Goal: Information Seeking & Learning: Understand process/instructions

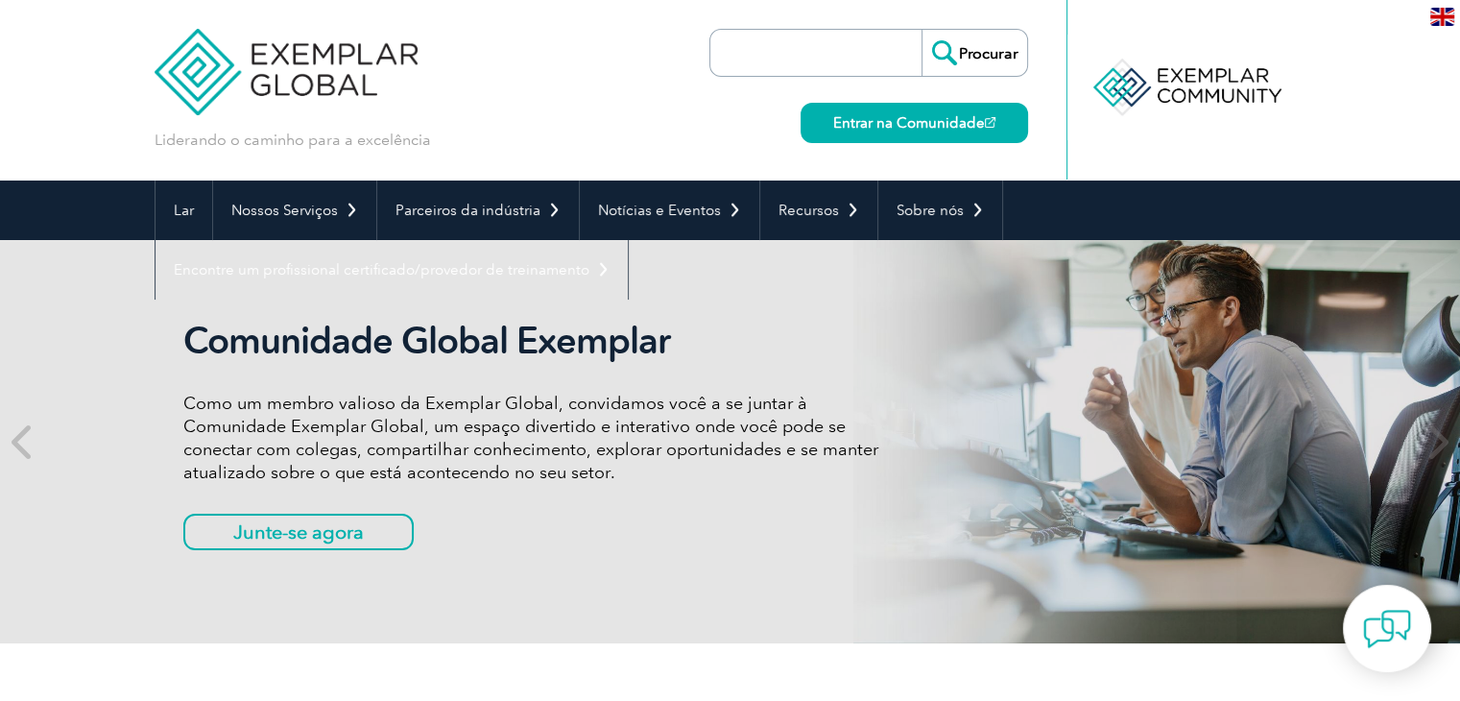
click at [789, 353] on h2 "Comunidade Global Exemplar" at bounding box center [543, 341] width 720 height 44
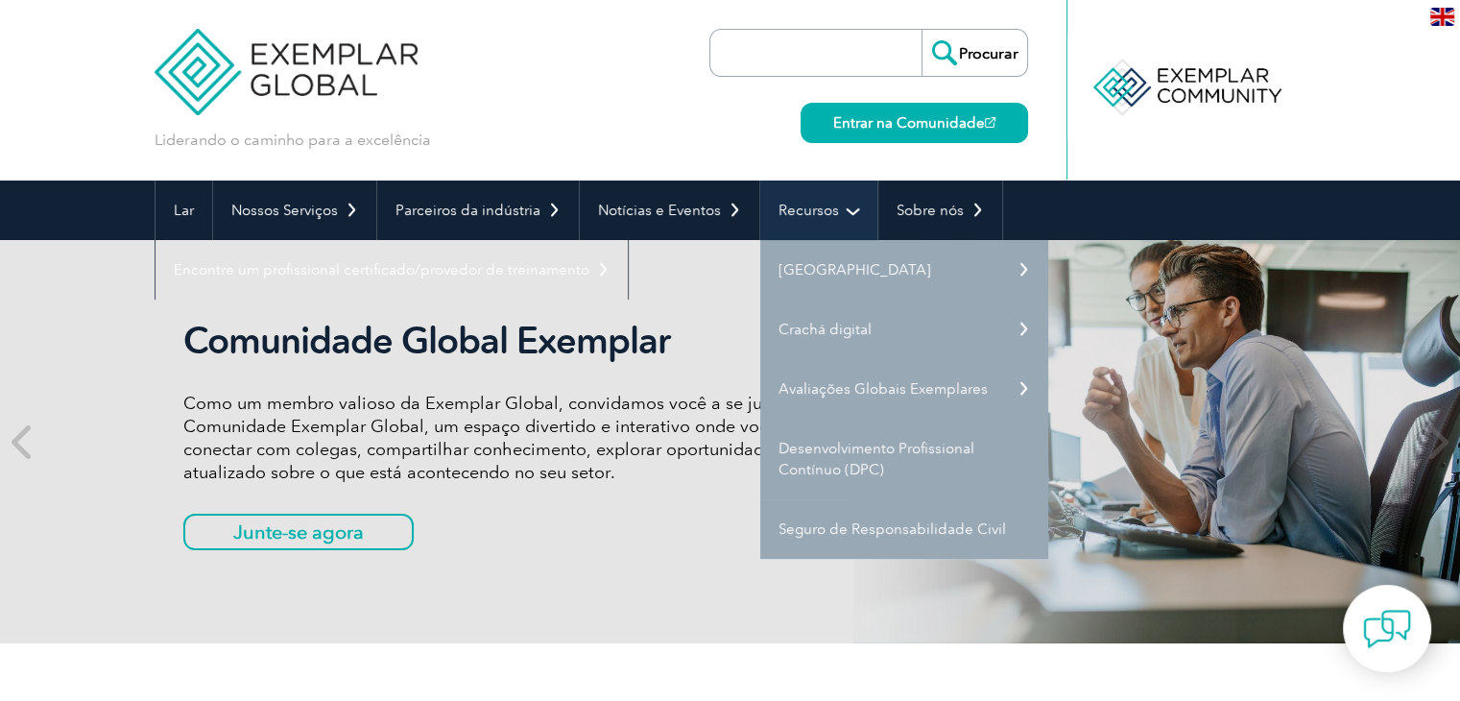
click at [835, 228] on link "Recursos" at bounding box center [818, 211] width 117 height 60
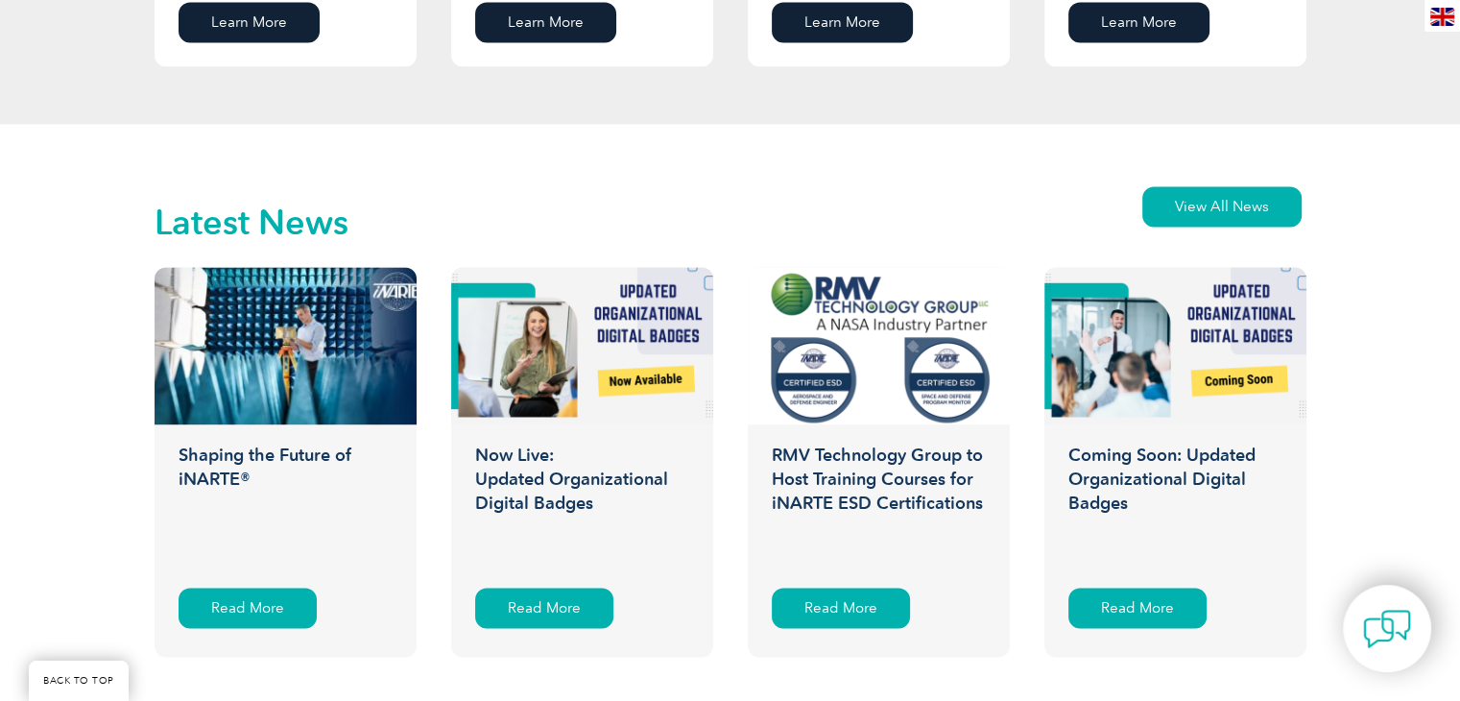
scroll to position [2909, 0]
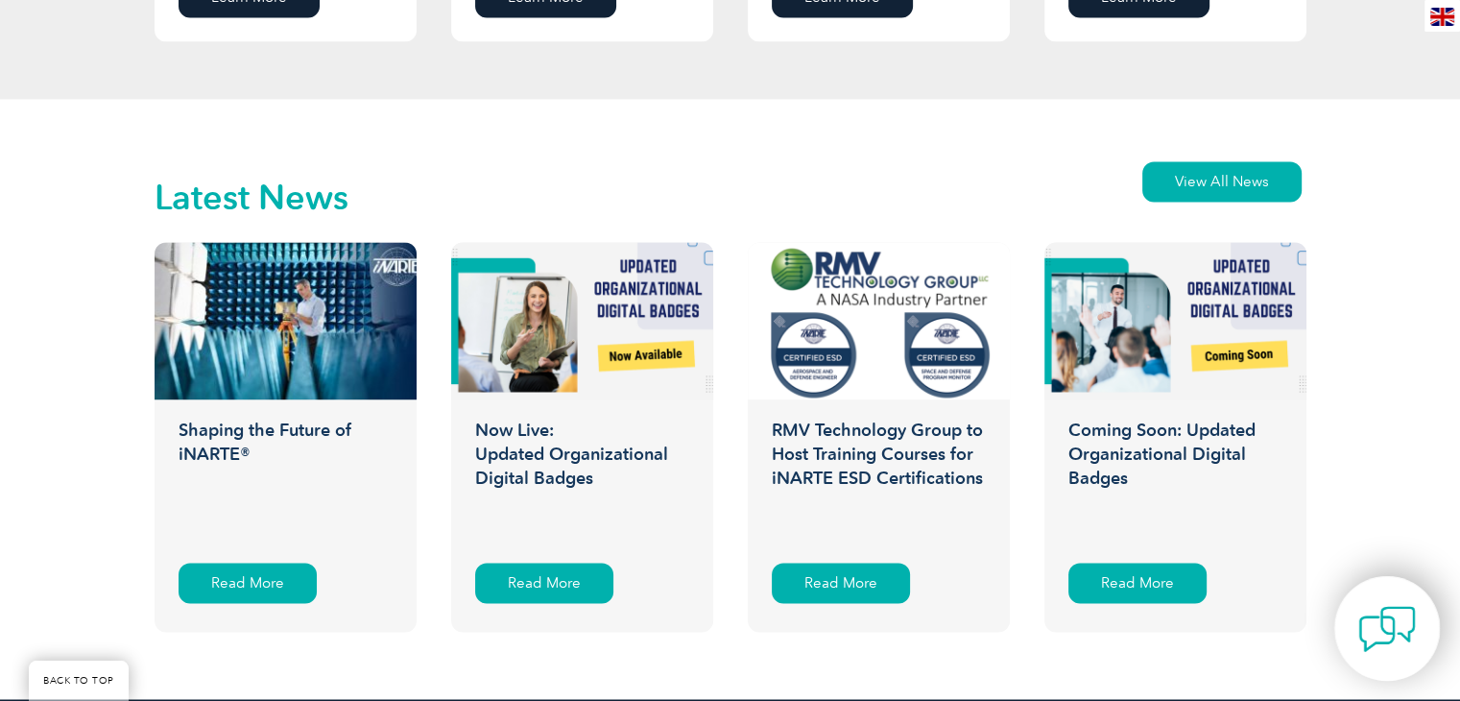
click at [1412, 654] on img at bounding box center [1388, 629] width 58 height 58
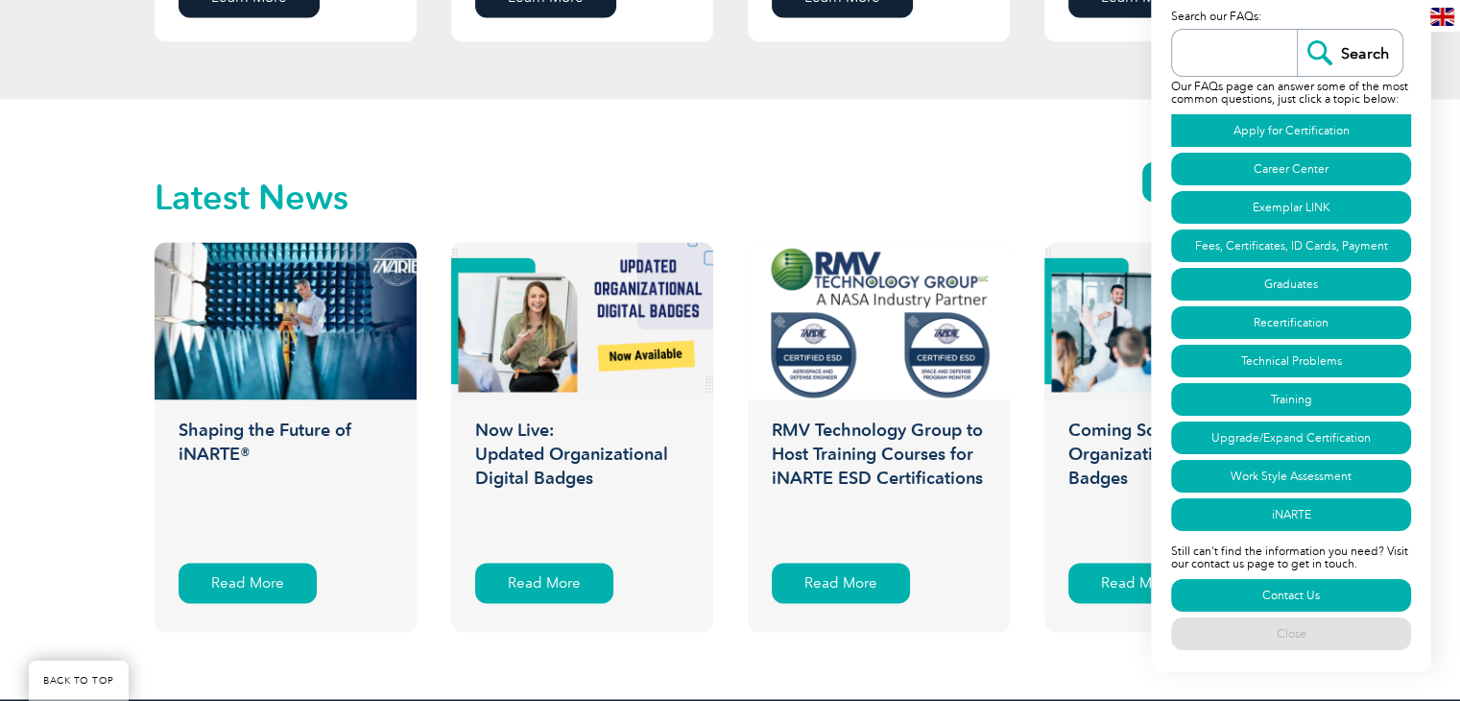
click at [1325, 122] on link "Apply for Certification" at bounding box center [1291, 130] width 240 height 33
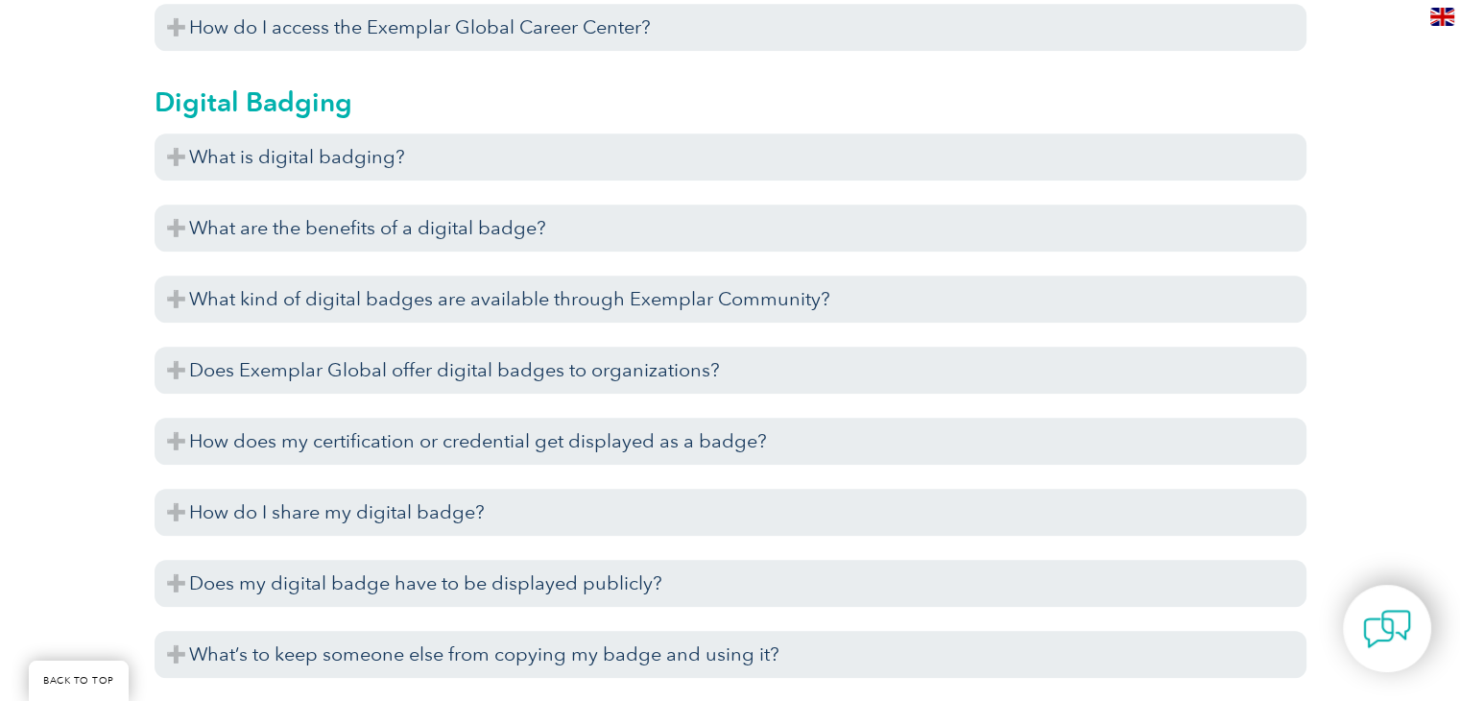
scroll to position [1729, 0]
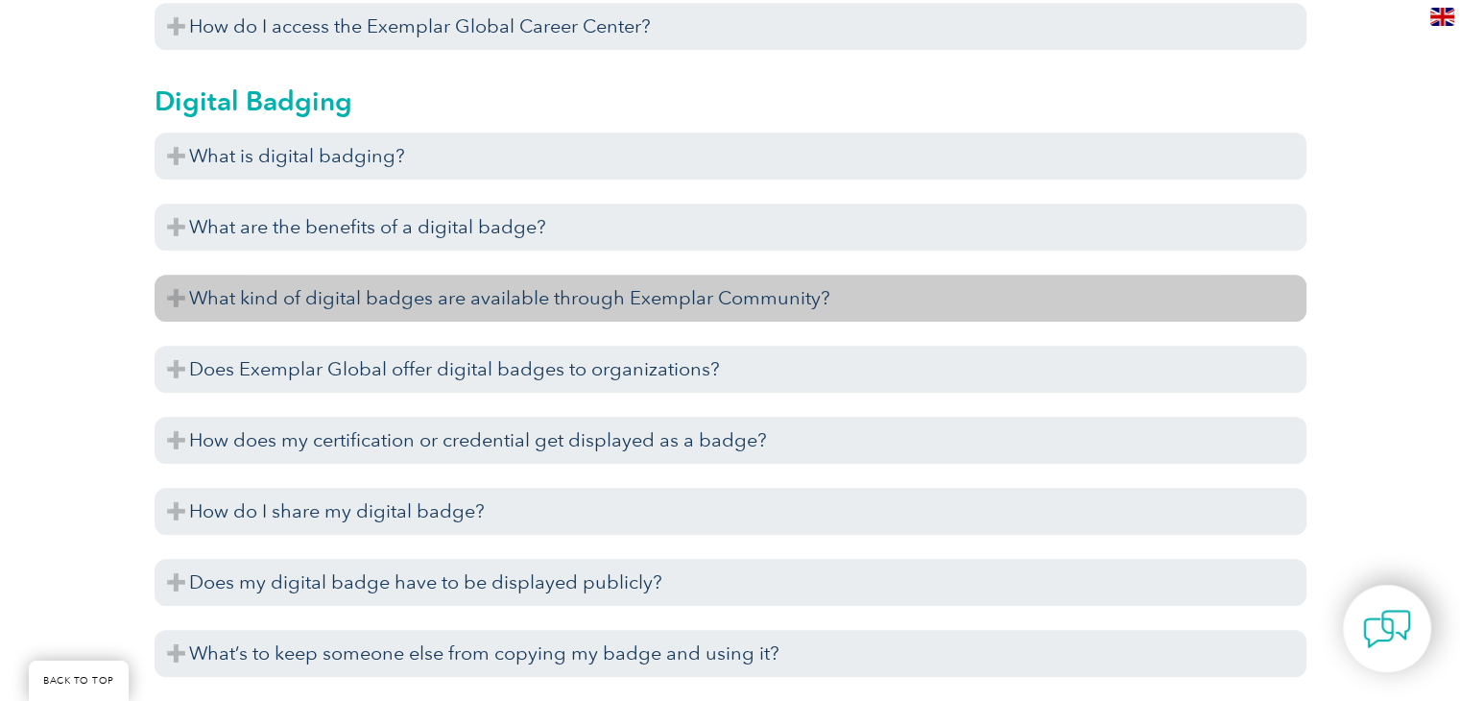
click at [694, 281] on h3 "What kind of digital badges are available through Exemplar Community?" at bounding box center [731, 298] width 1152 height 47
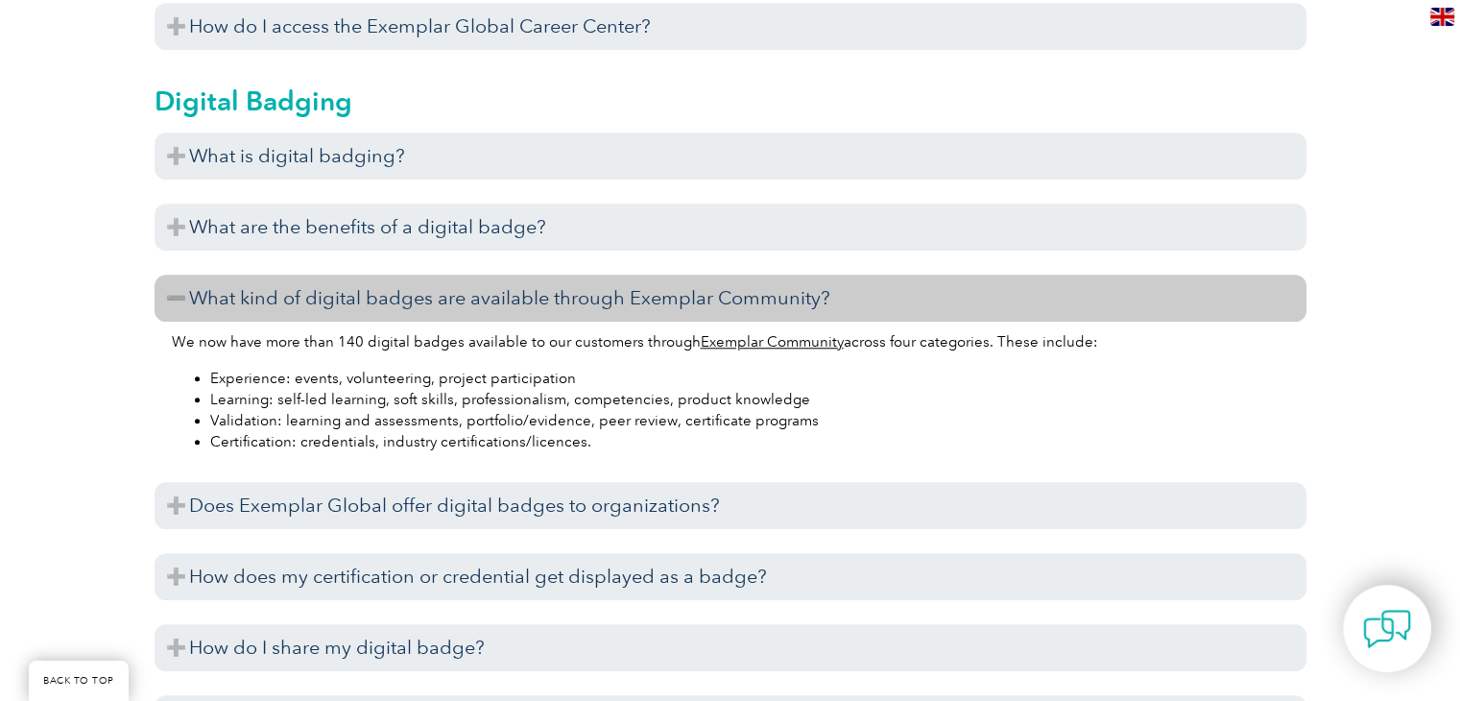
click at [578, 397] on li "Learning: self-led learning, soft skills, professionalism, competencies, produc…" at bounding box center [749, 399] width 1079 height 21
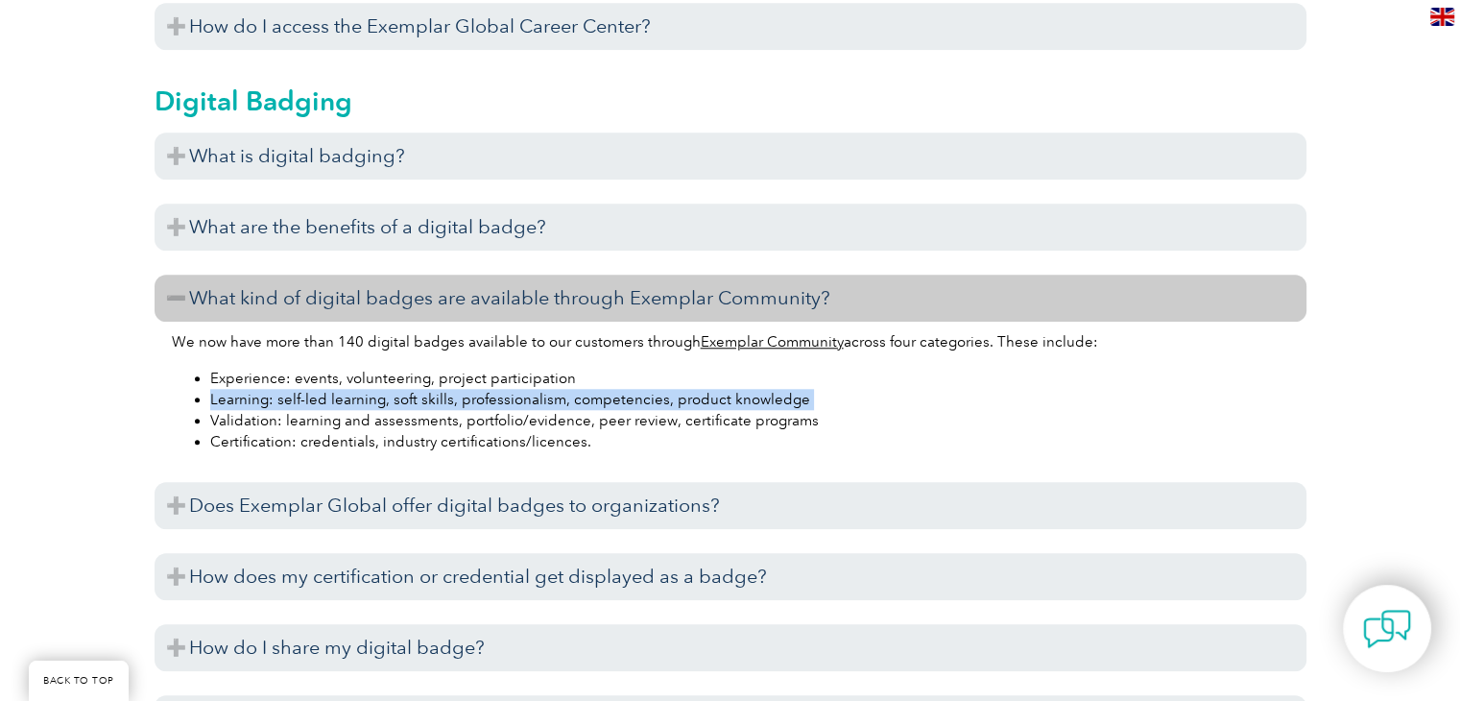
click at [578, 397] on li "Learning: self-led learning, soft skills, professionalism, competencies, produc…" at bounding box center [749, 399] width 1079 height 21
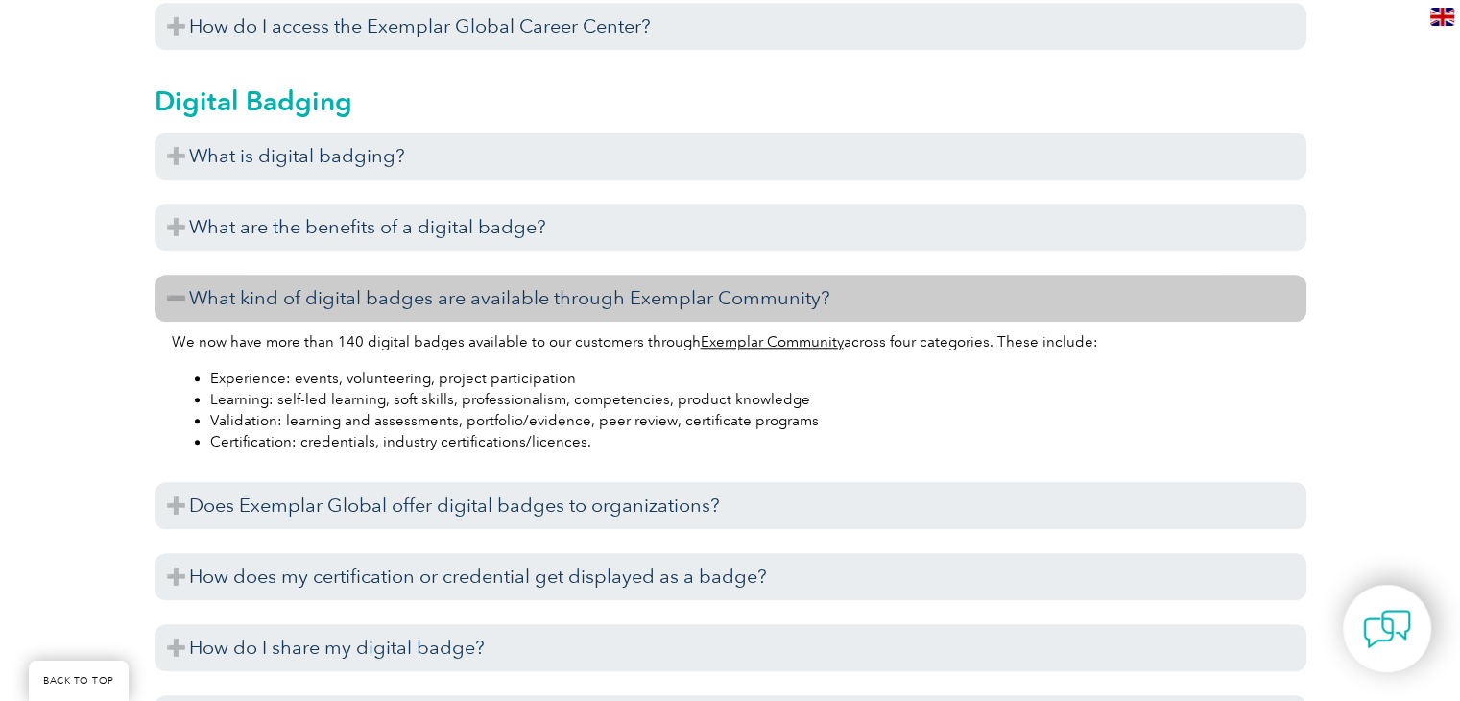
drag, startPoint x: 578, startPoint y: 397, endPoint x: 484, endPoint y: 417, distance: 96.2
click at [484, 417] on li "Validation: learning and assessments, portfolio/evidence, peer review, certific…" at bounding box center [749, 420] width 1079 height 21
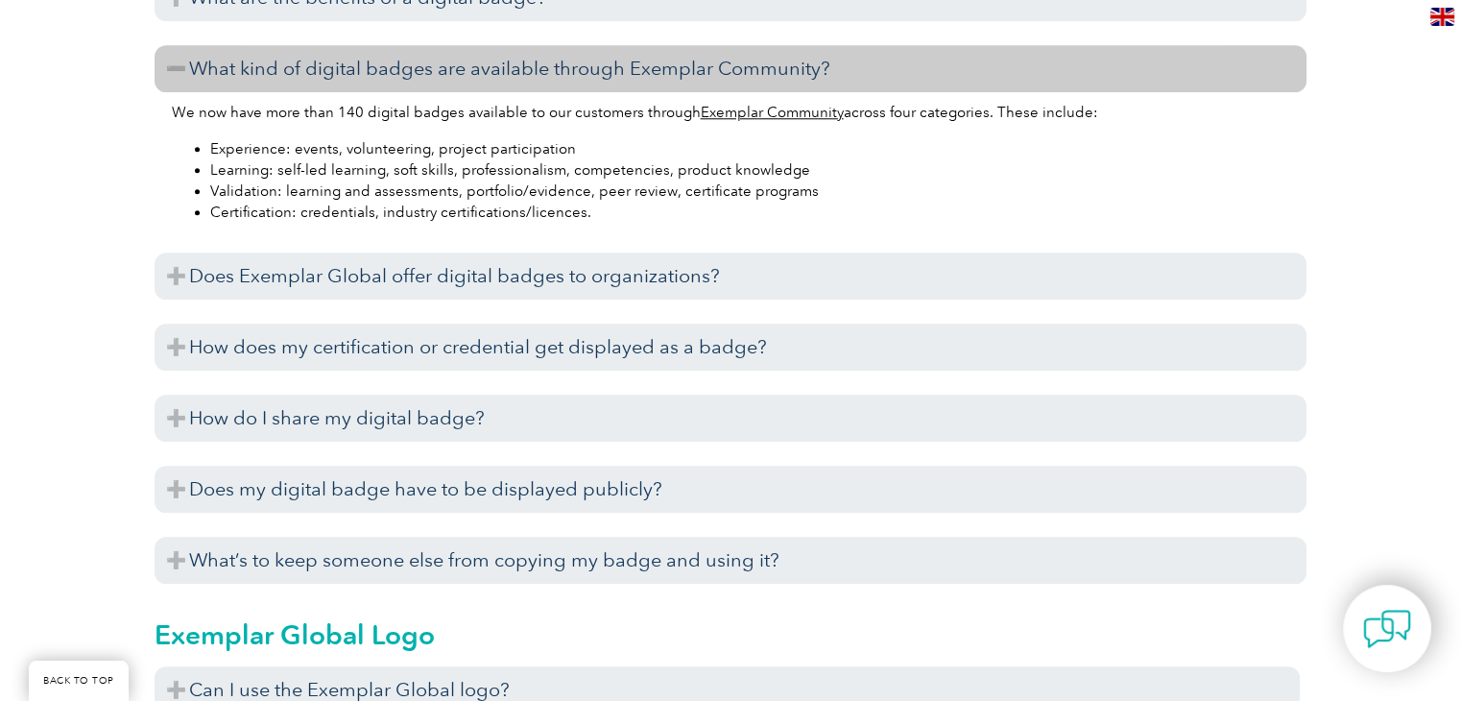
scroll to position [1960, 0]
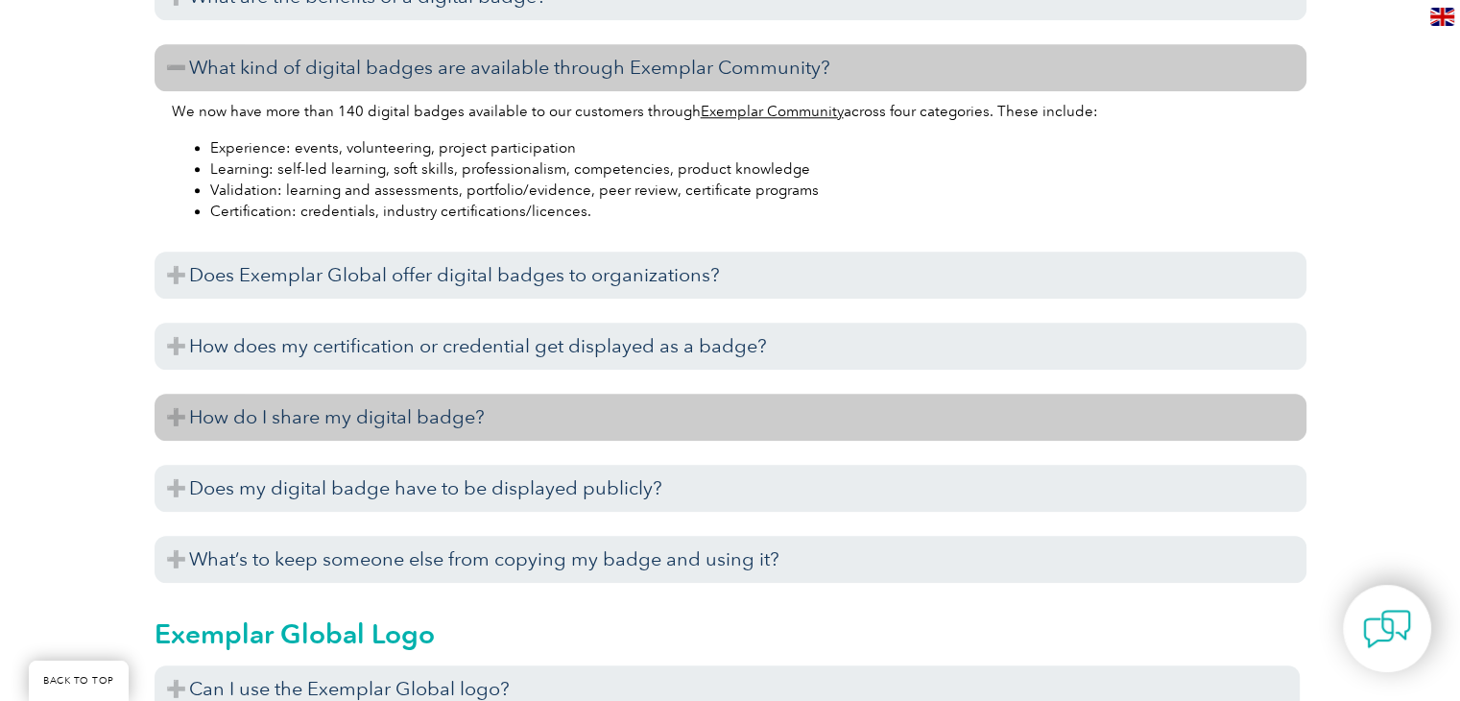
click at [449, 406] on h3 "How do I share my digital badge?" at bounding box center [731, 417] width 1152 height 47
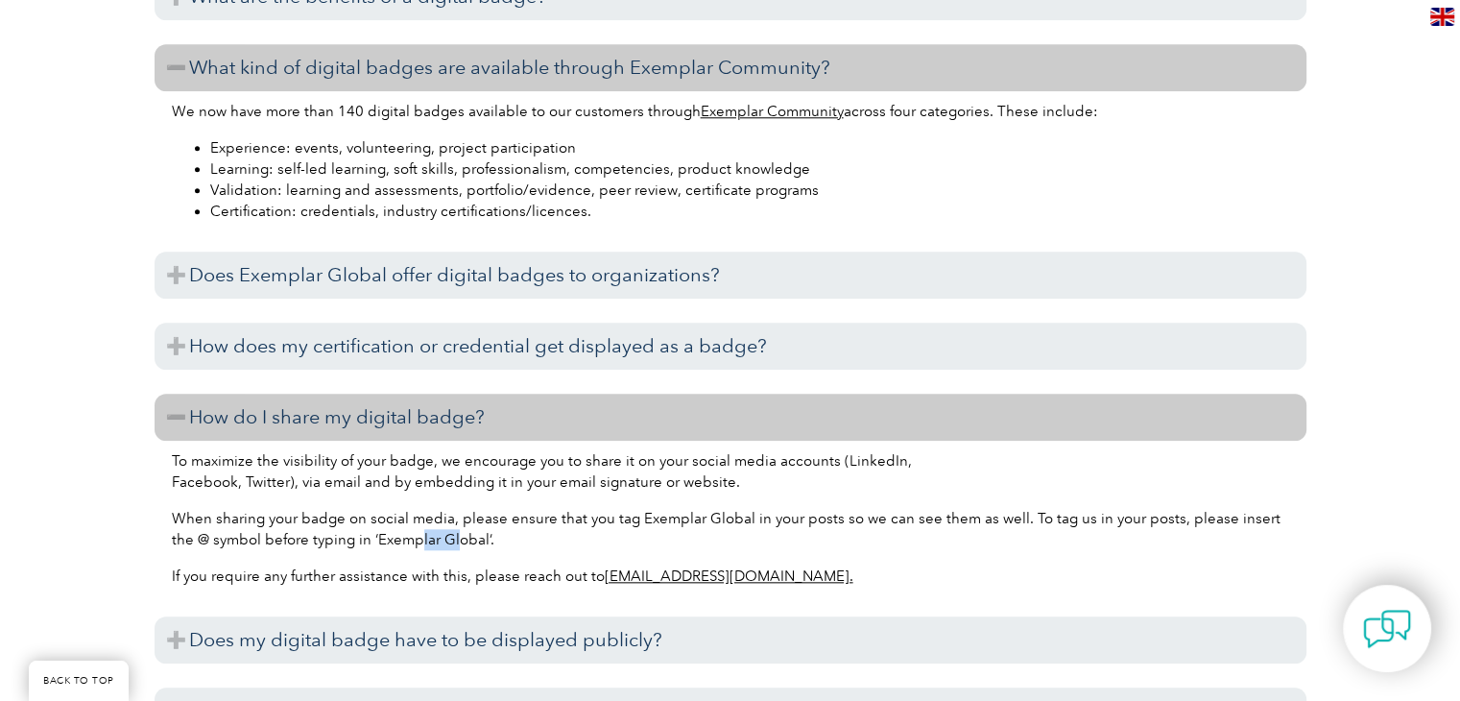
drag, startPoint x: 394, startPoint y: 537, endPoint x: 434, endPoint y: 545, distance: 41.2
click at [434, 545] on span "When sharing your badge on social media, please ensure that you tag Exemplar Gl…" at bounding box center [726, 529] width 1109 height 38
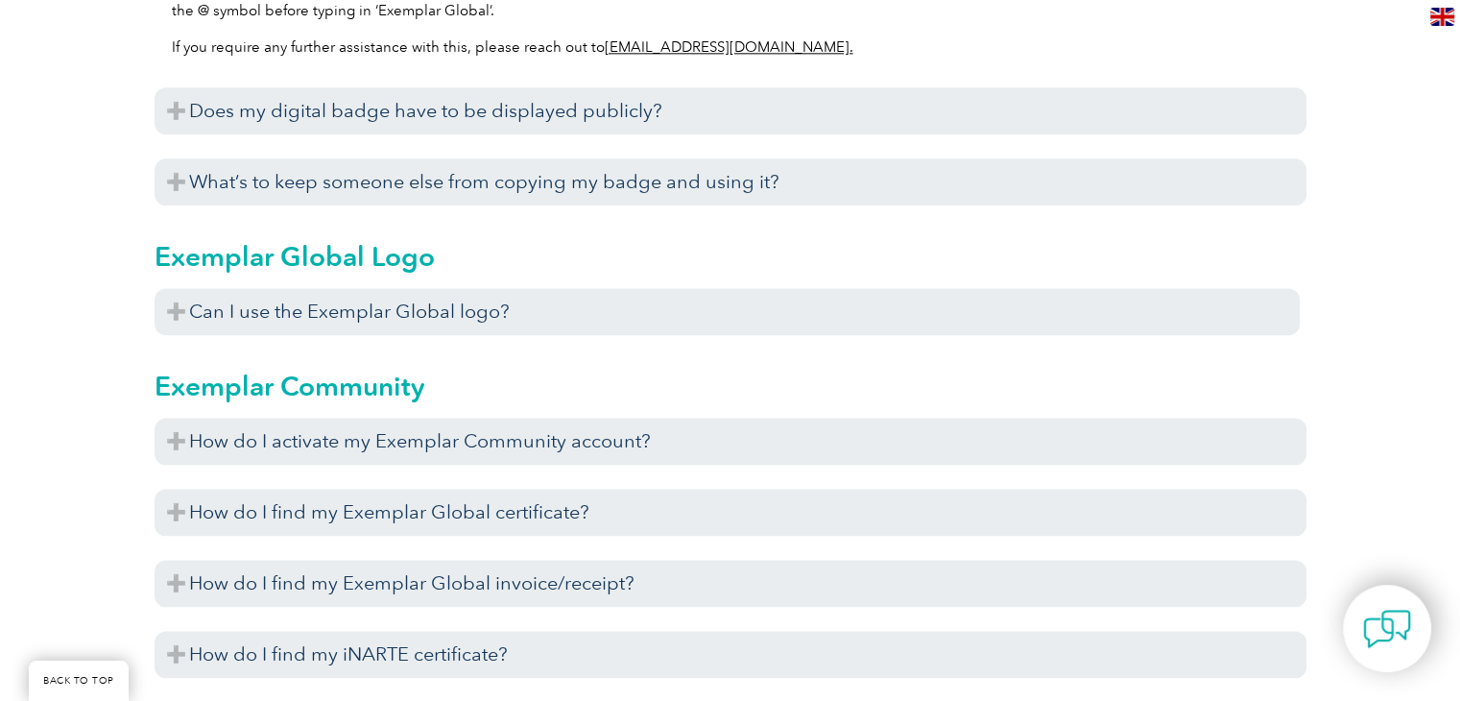
scroll to position [2490, 0]
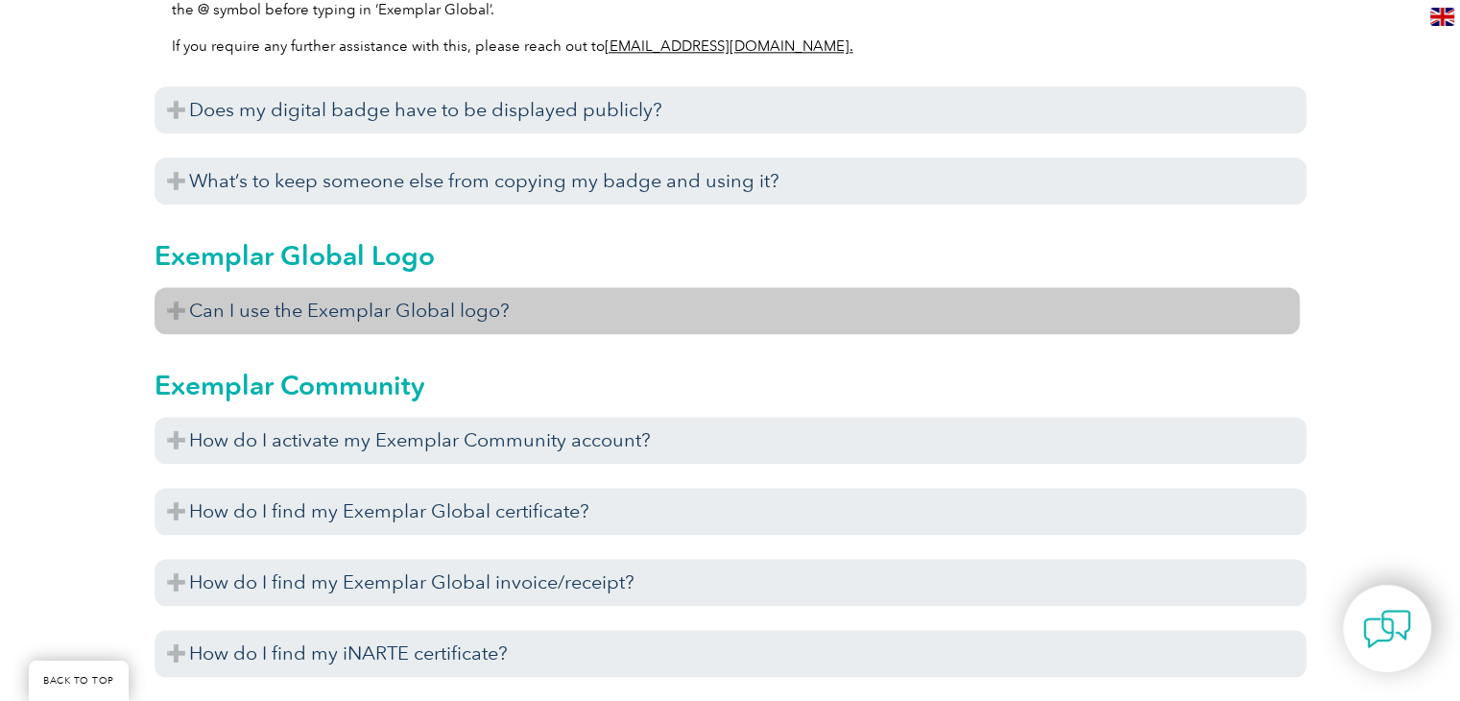
click at [524, 306] on h3 "Can I use the Exemplar Global logo?" at bounding box center [727, 310] width 1145 height 47
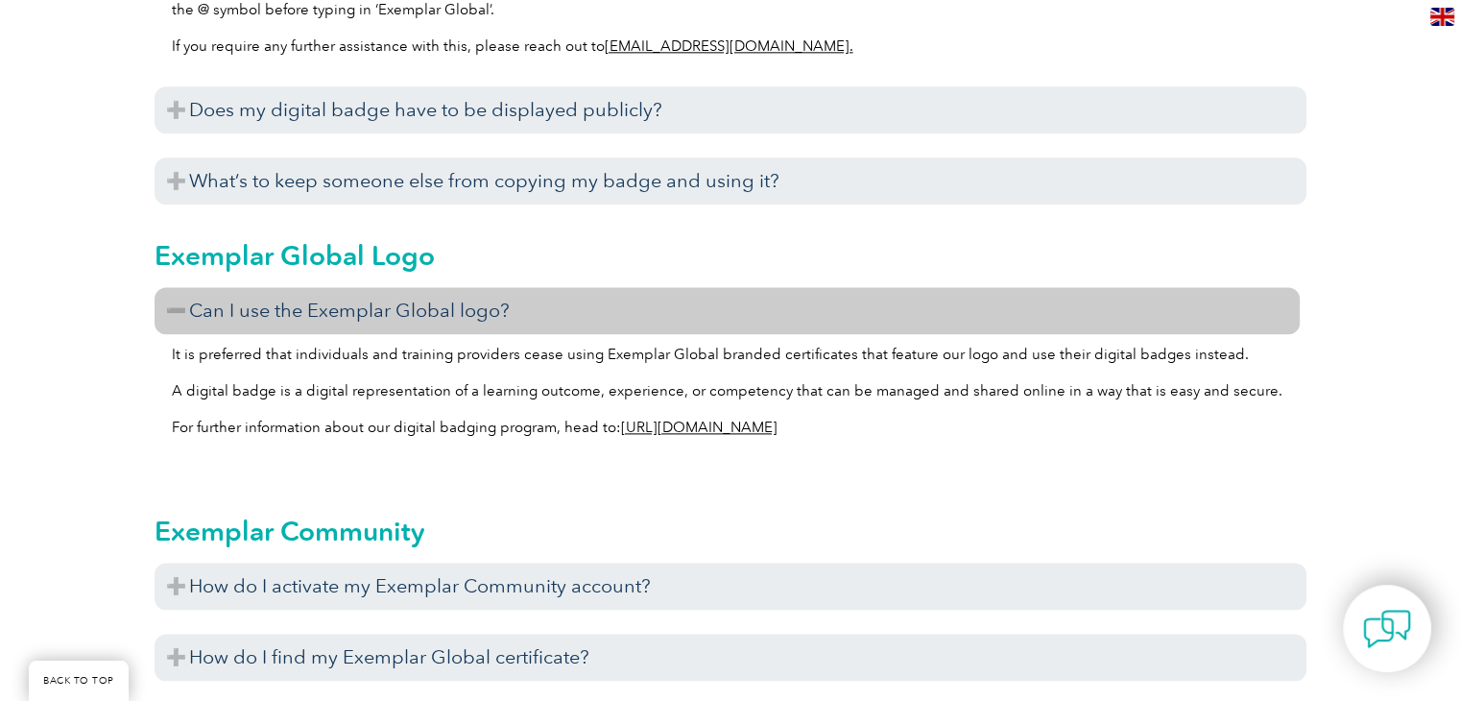
click at [524, 306] on h3 "Can I use the Exemplar Global logo?" at bounding box center [727, 310] width 1145 height 47
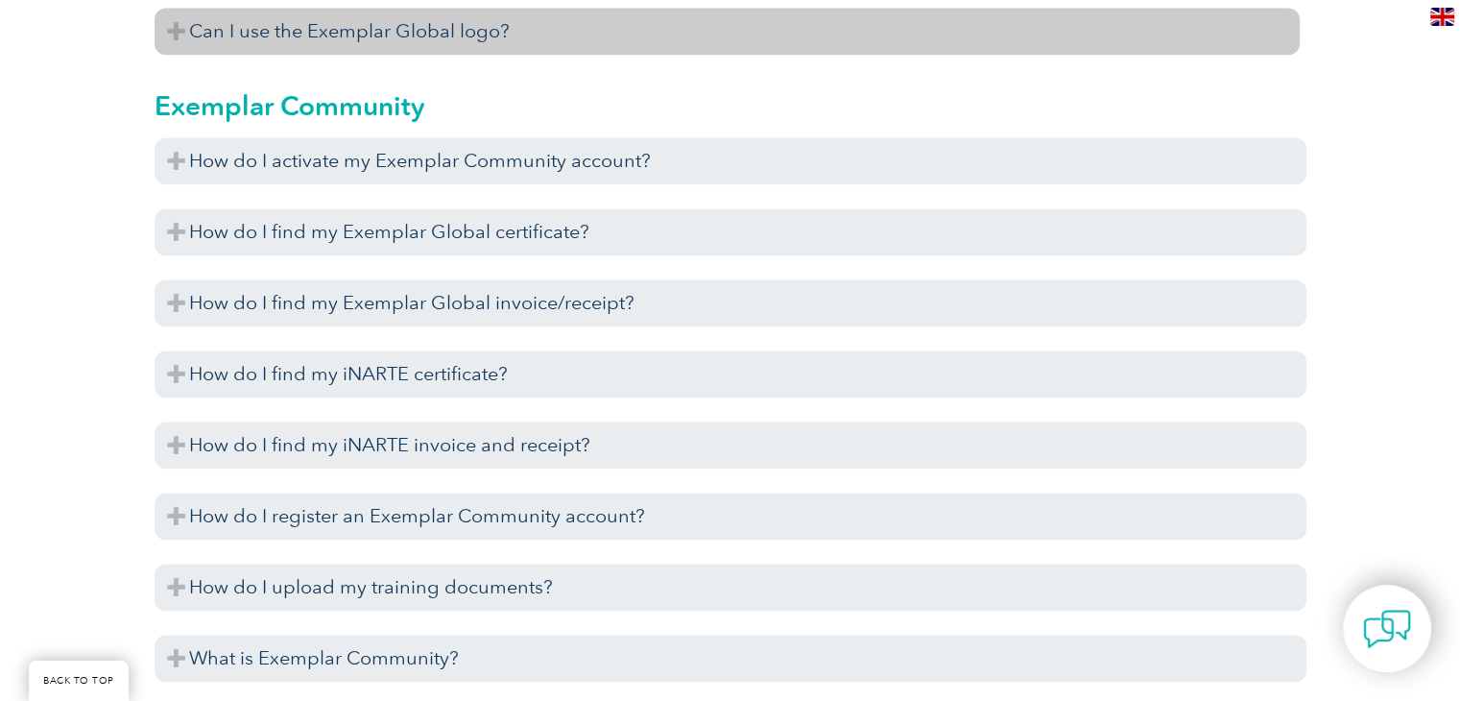
scroll to position [2770, 0]
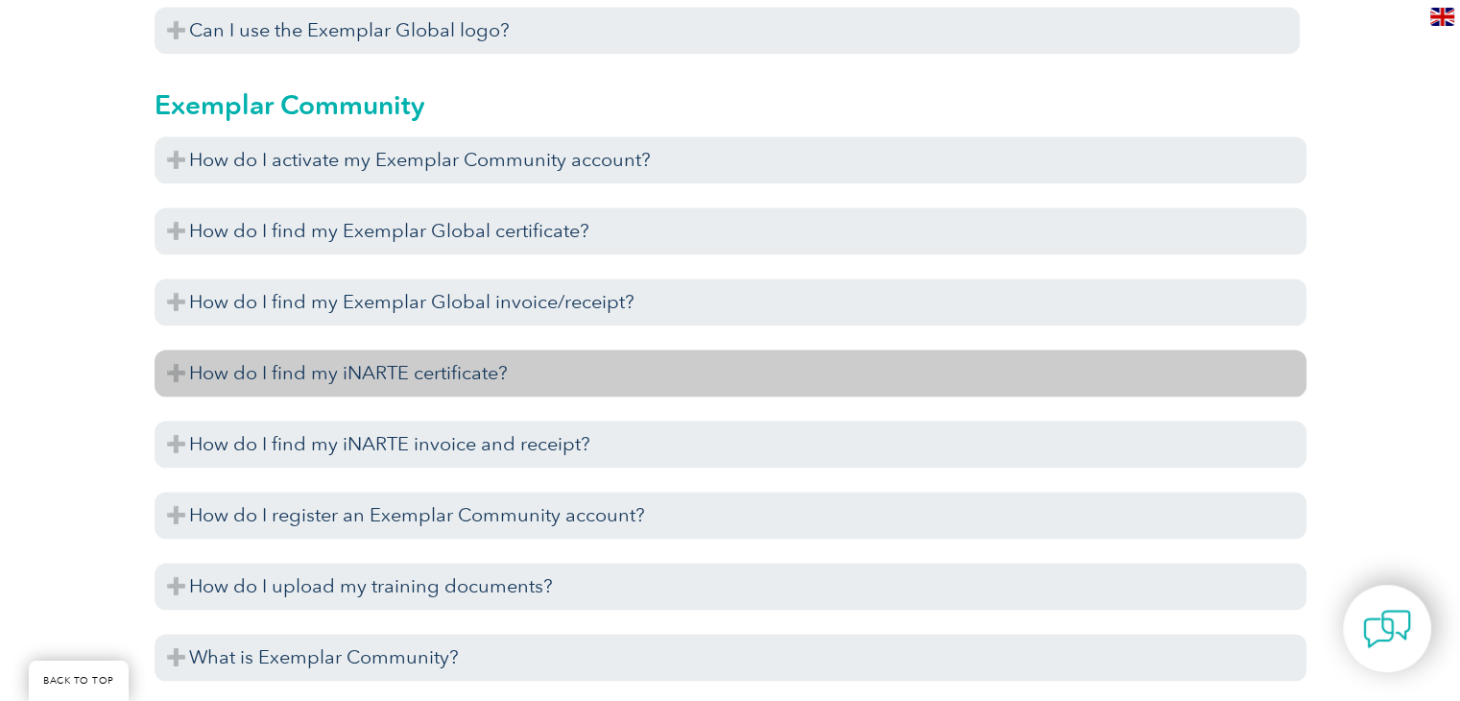
click at [505, 370] on h3 "How do I find my iNARTE certificate?" at bounding box center [731, 372] width 1152 height 47
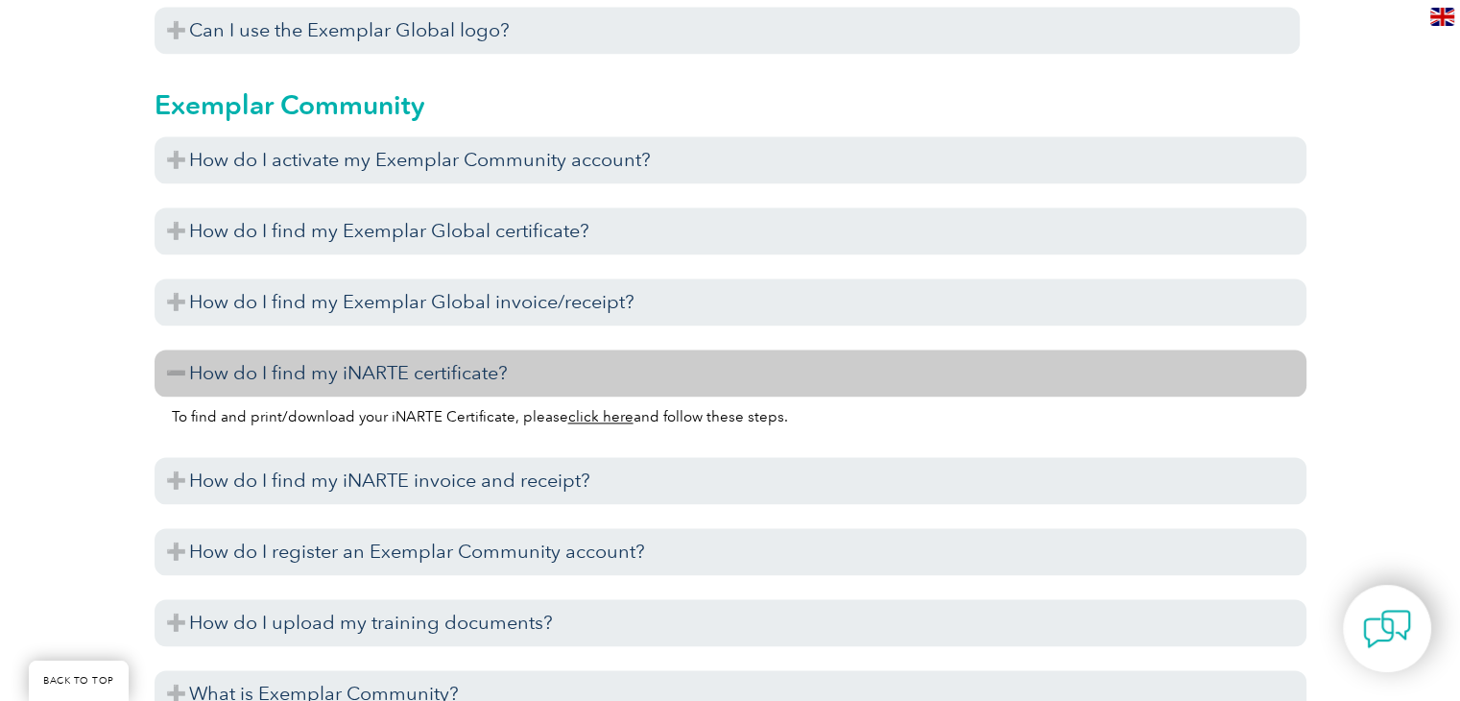
click at [590, 415] on link "click here" at bounding box center [600, 416] width 65 height 17
click at [789, 357] on h3 "How do I find my iNARTE certificate?" at bounding box center [731, 372] width 1152 height 47
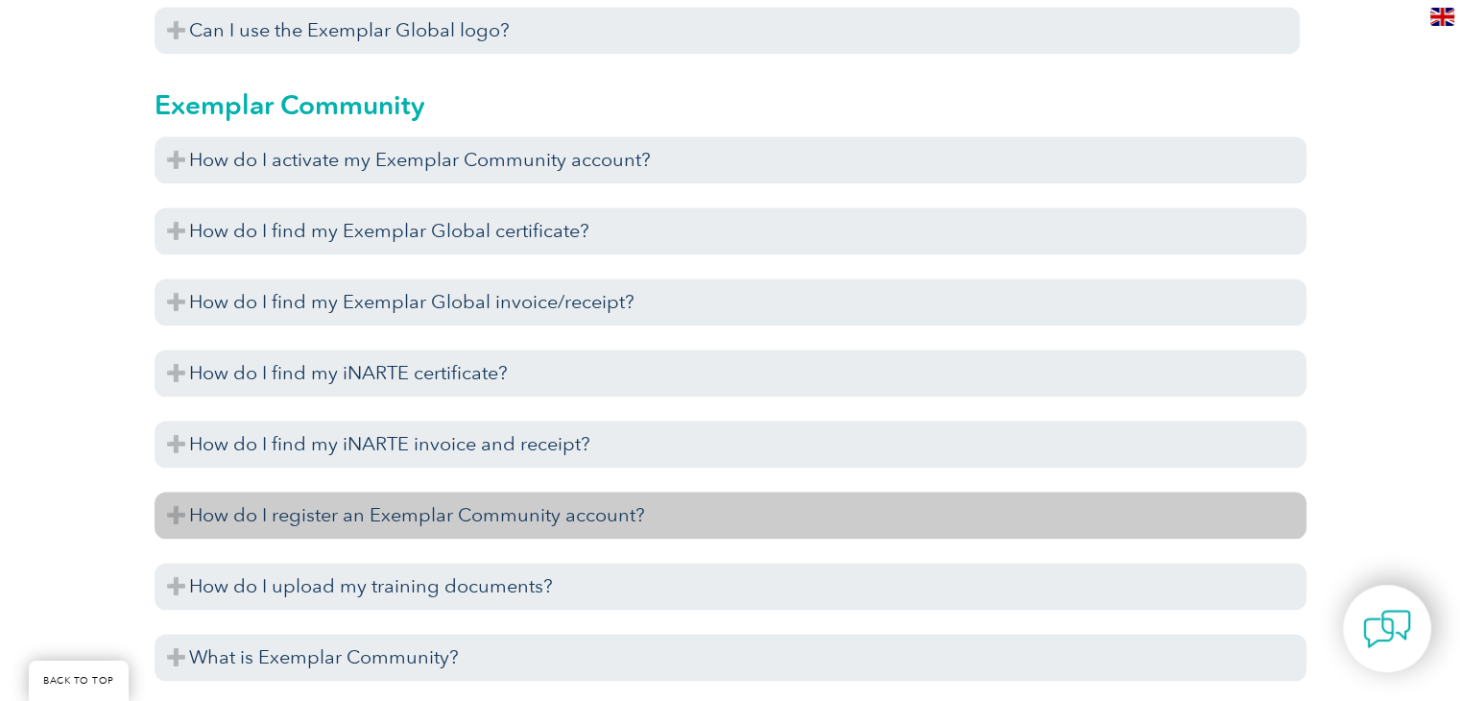
click at [710, 531] on h3 "How do I register an Exemplar Community account?" at bounding box center [731, 515] width 1152 height 47
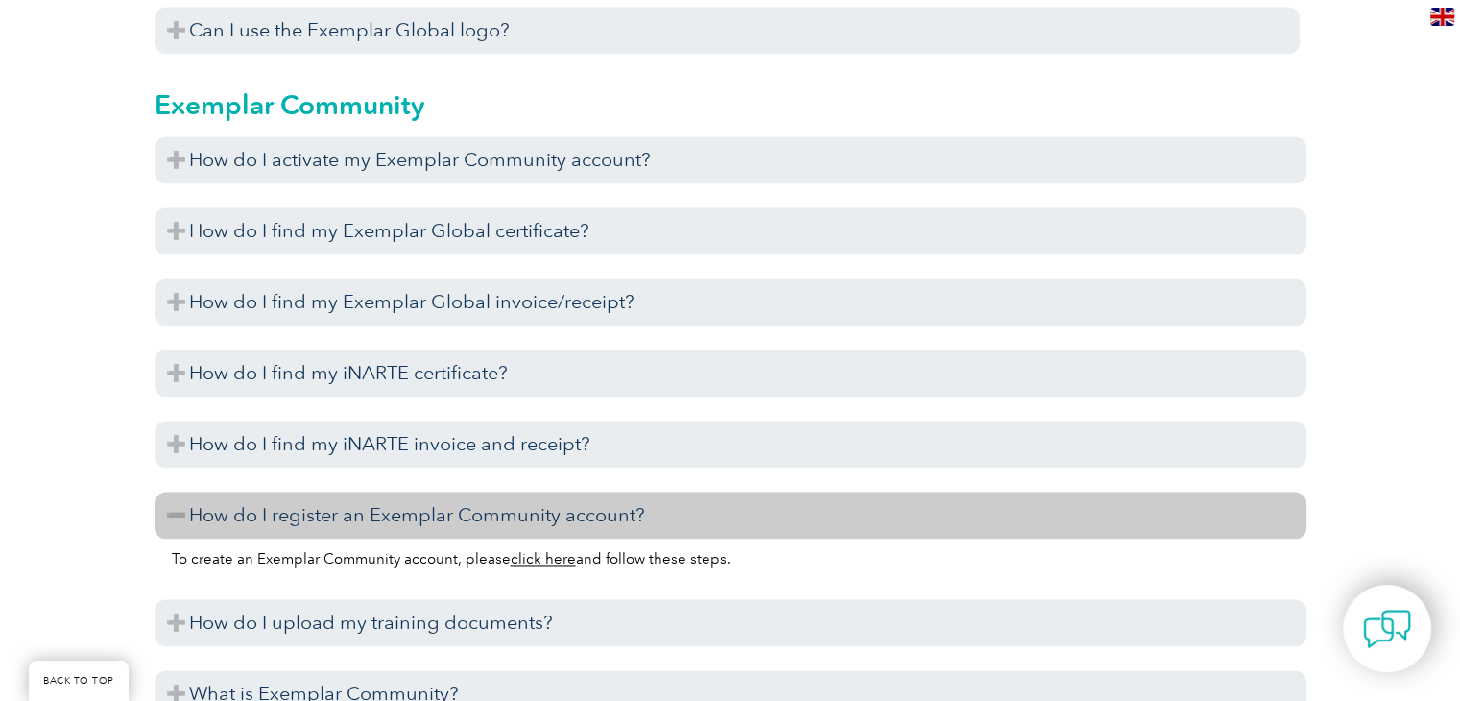
click at [710, 531] on h3 "How do I register an Exemplar Community account?" at bounding box center [731, 515] width 1152 height 47
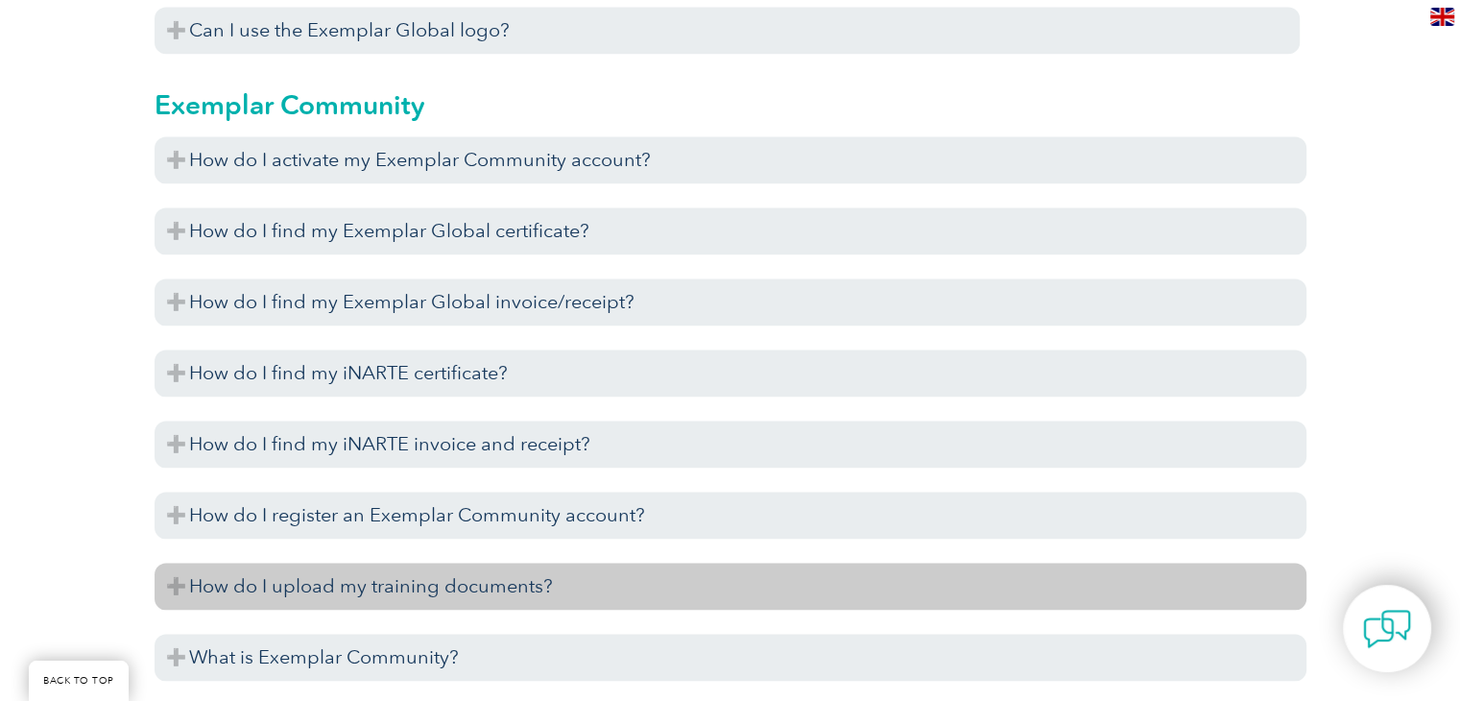
click at [697, 569] on h3 "How do I upload my training documents?" at bounding box center [731, 586] width 1152 height 47
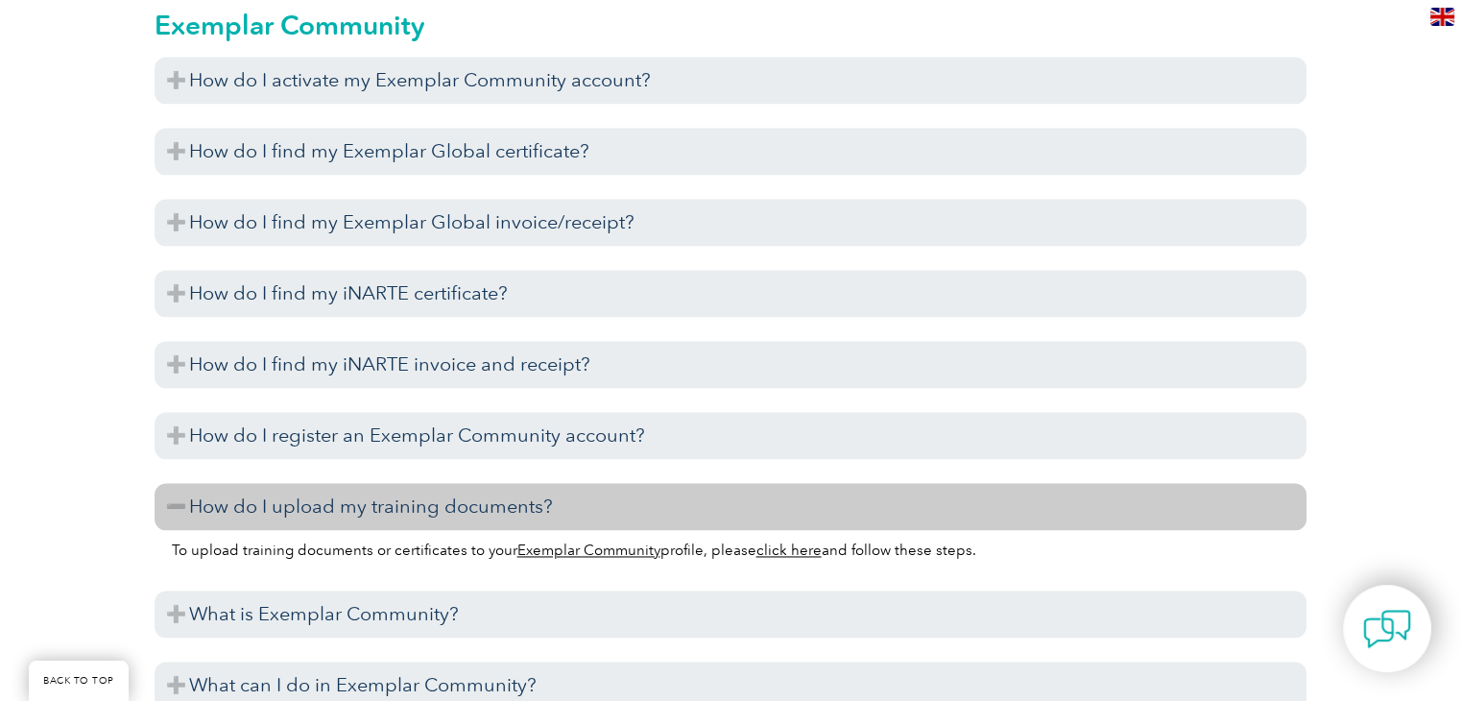
scroll to position [2851, 0]
click at [733, 549] on p "To upload training documents or certificates to your Exemplar Community profile…" at bounding box center [731, 549] width 1118 height 21
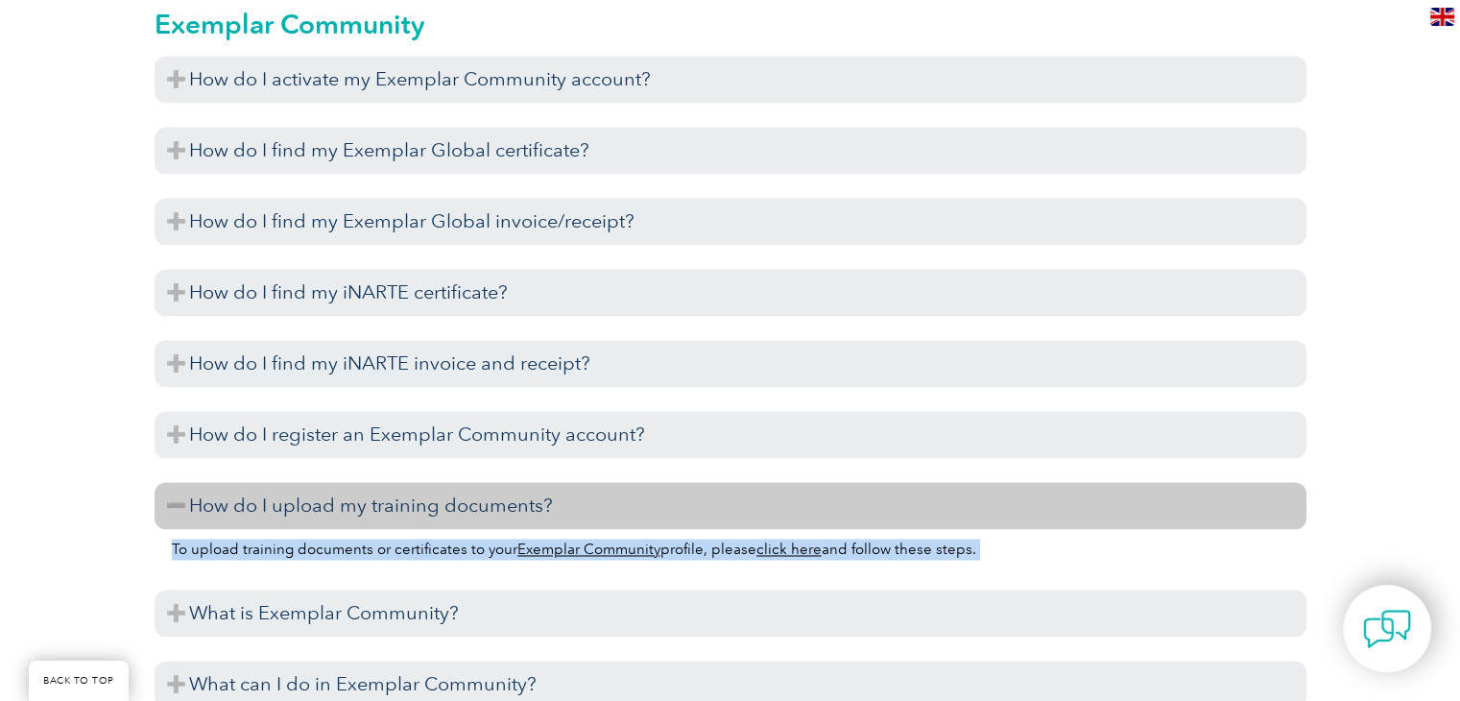
click at [733, 549] on p "To upload training documents or certificates to your Exemplar Community profile…" at bounding box center [731, 549] width 1118 height 21
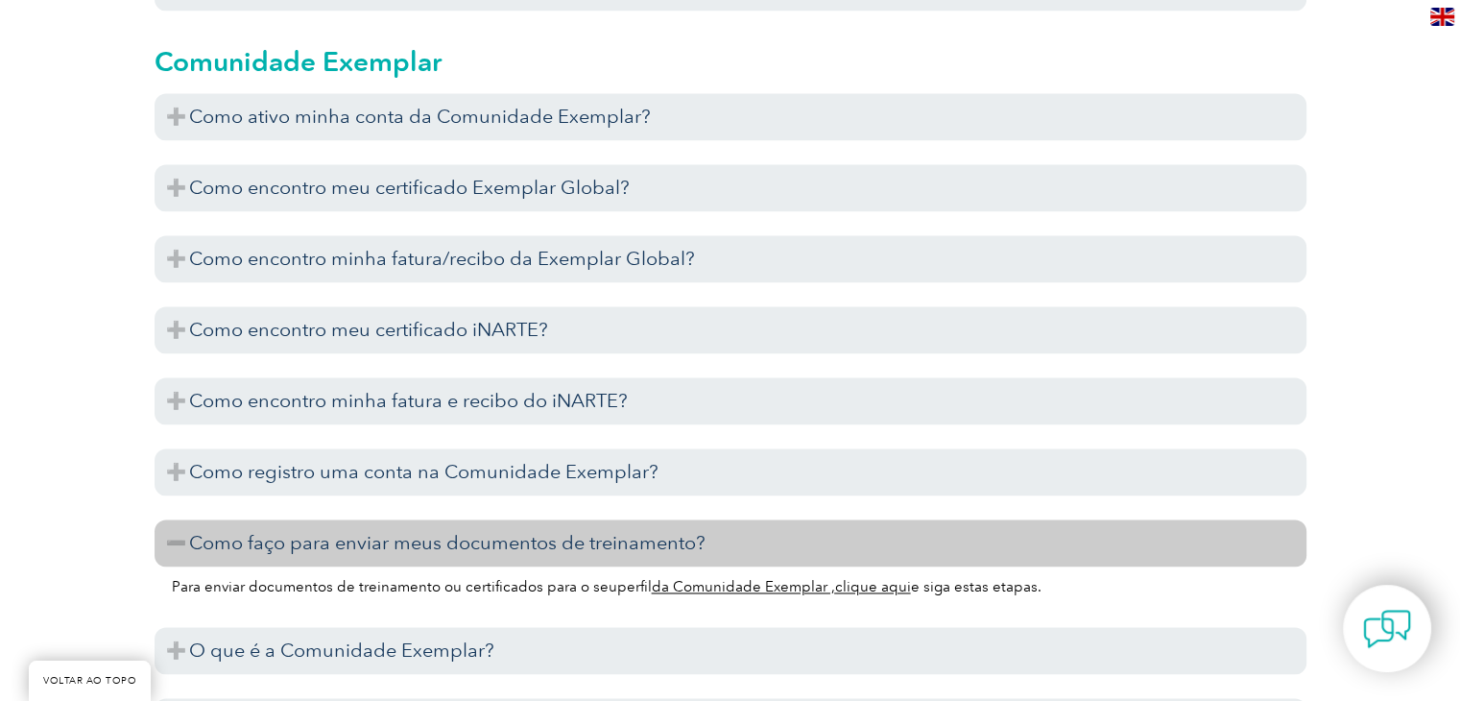
scroll to position [2888, 0]
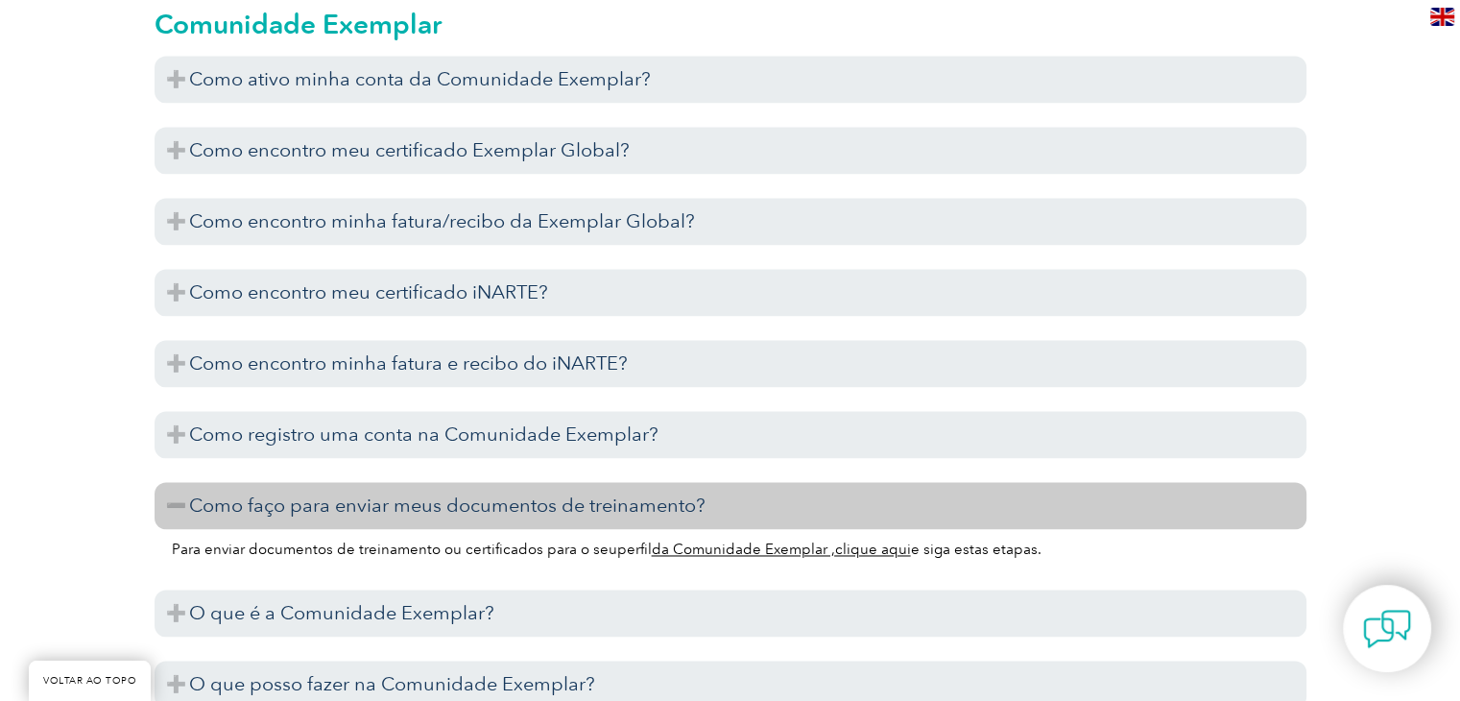
click at [960, 546] on font "e siga estas etapas." at bounding box center [976, 549] width 131 height 17
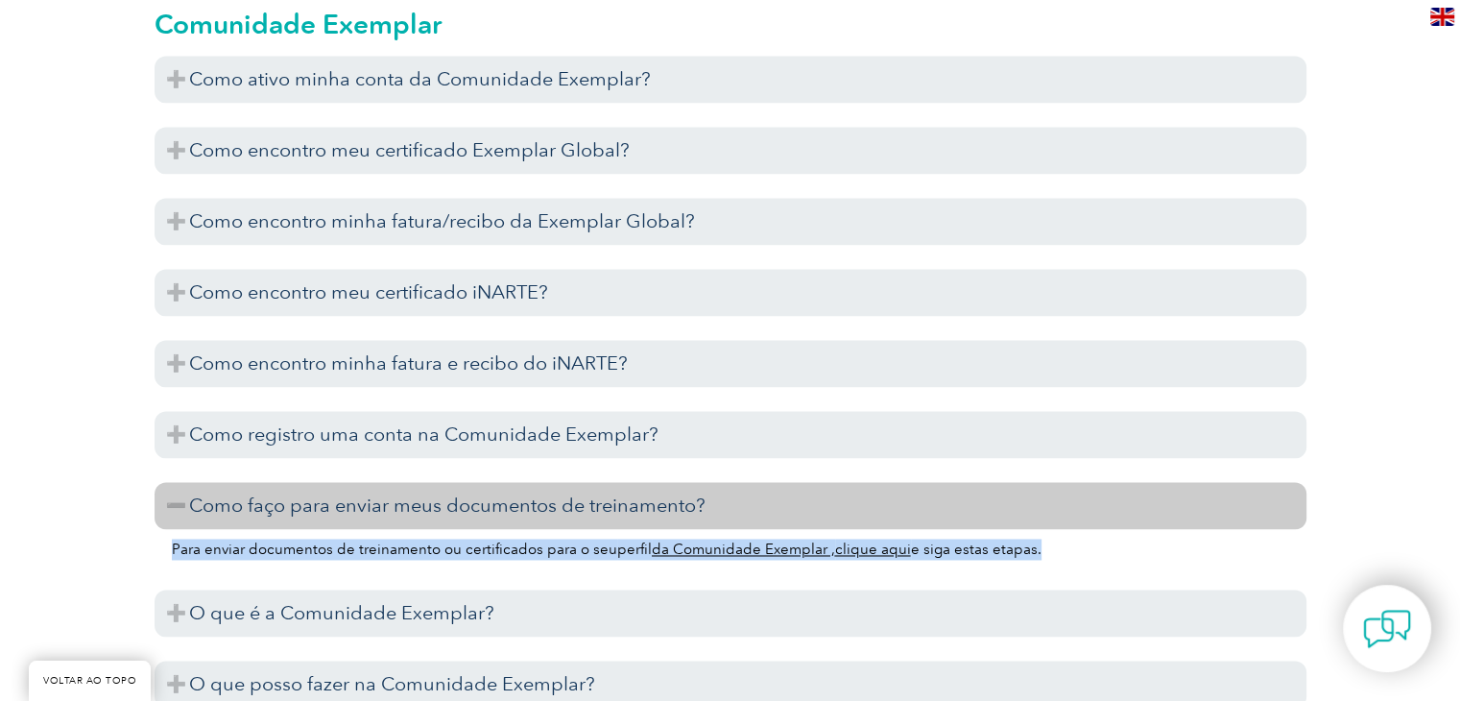
click at [960, 546] on font "e siga estas etapas." at bounding box center [976, 549] width 131 height 17
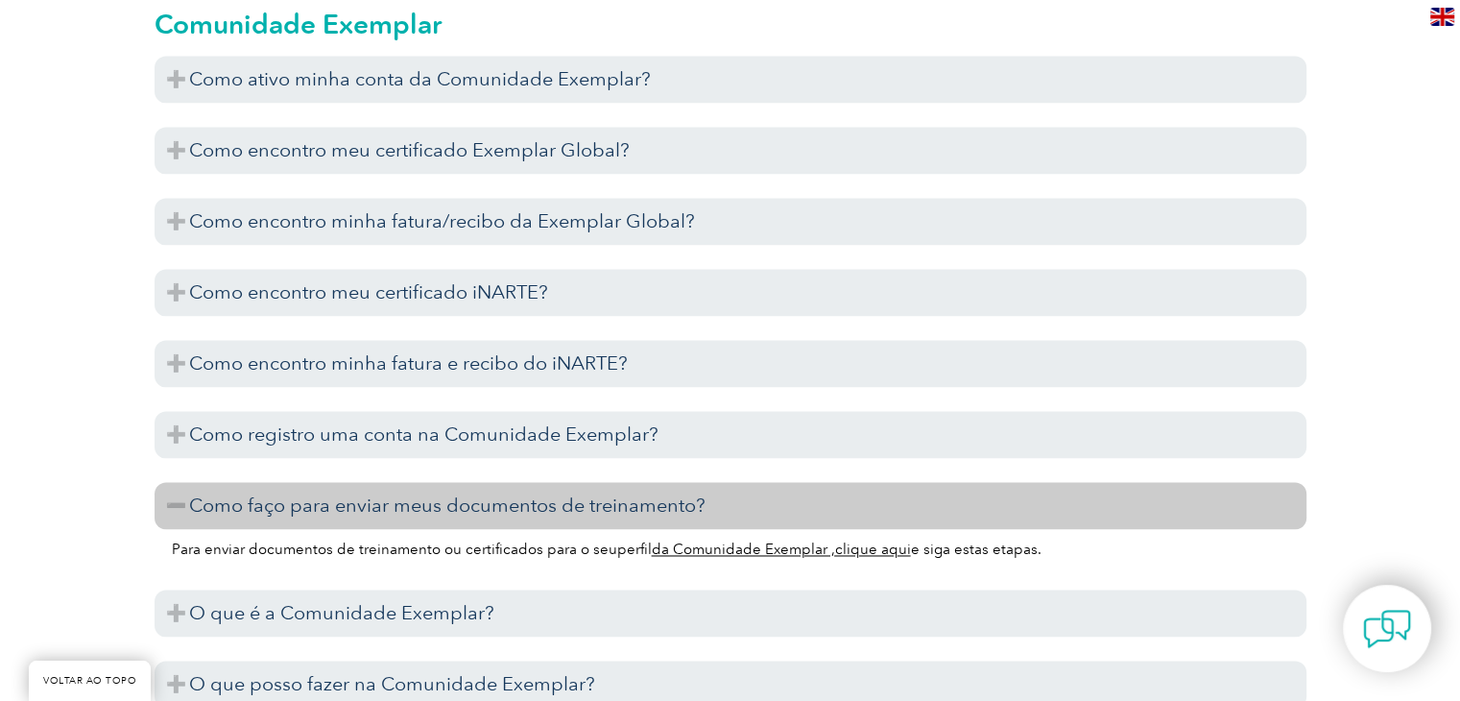
click at [870, 551] on font "clique aqui" at bounding box center [873, 549] width 76 height 17
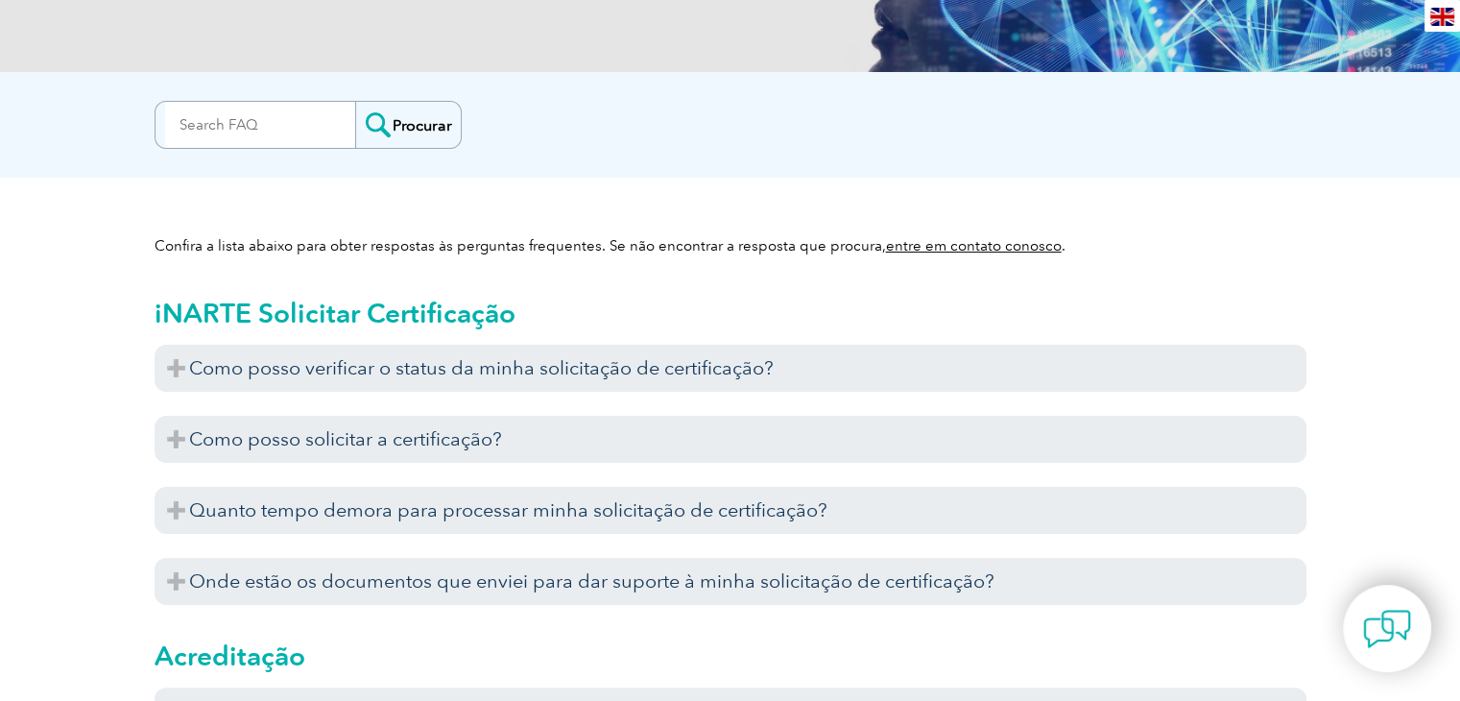
scroll to position [0, 0]
